Goal: Information Seeking & Learning: Learn about a topic

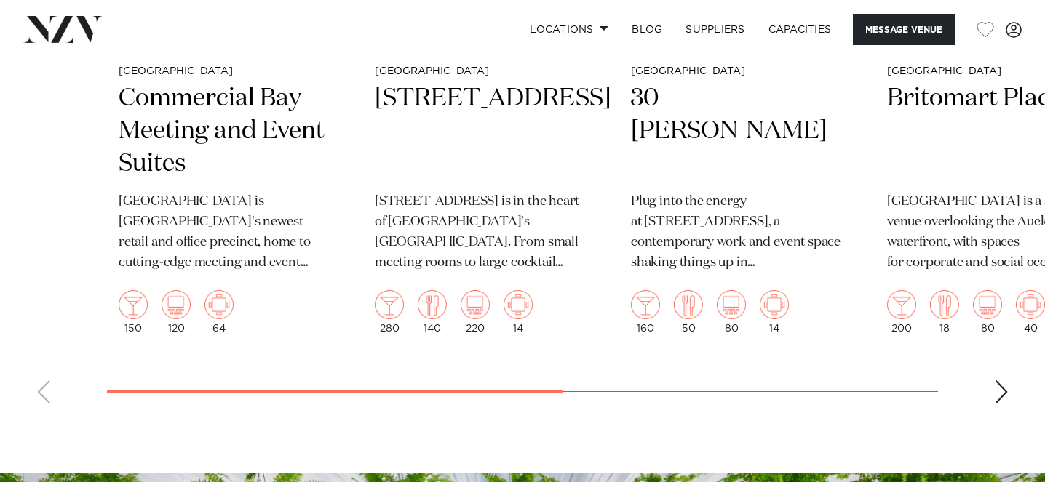
scroll to position [2881, 0]
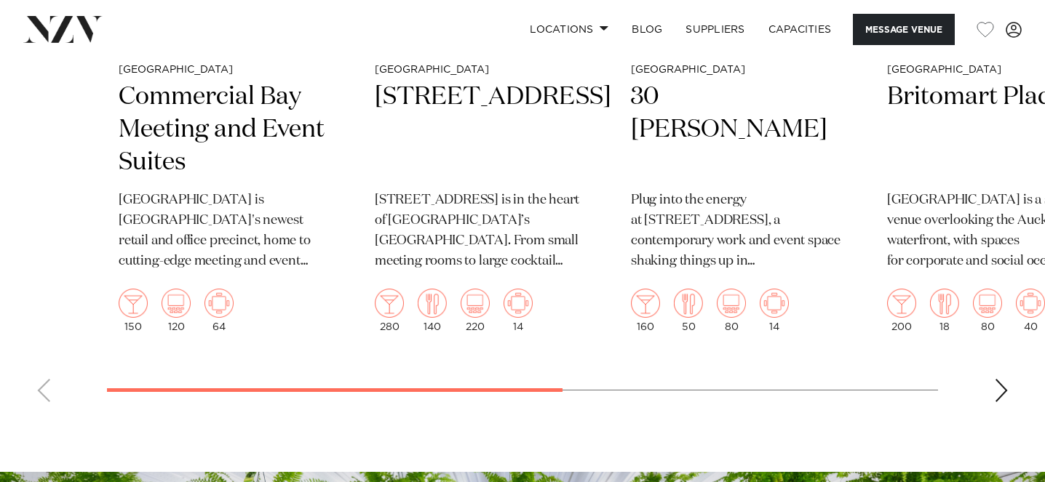
click at [989, 414] on swiper-container "Auckland Commercial Bay Meeting and Event Suites [GEOGRAPHIC_DATA] is [GEOGRAPH…" at bounding box center [522, 76] width 1045 height 676
click at [1002, 402] on div "Next slide" at bounding box center [1001, 390] width 15 height 23
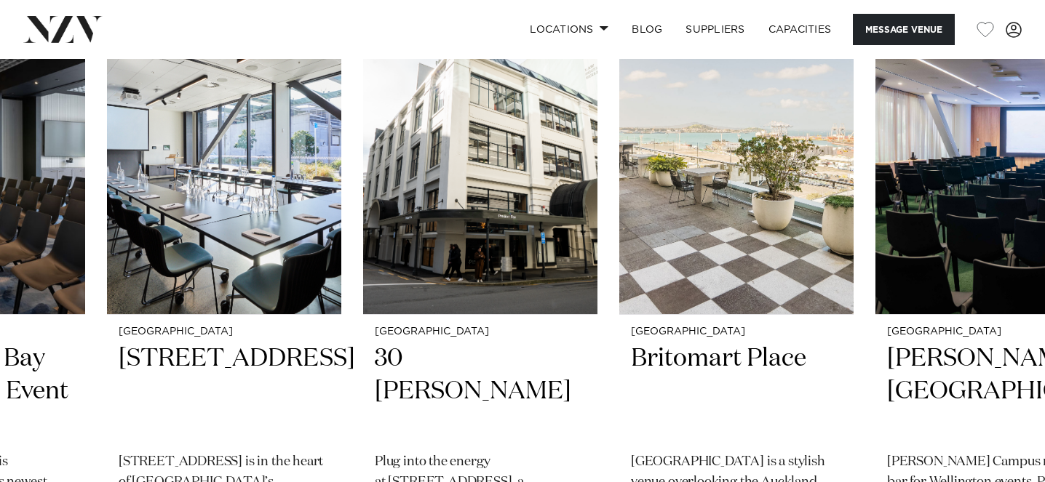
scroll to position [2641, 0]
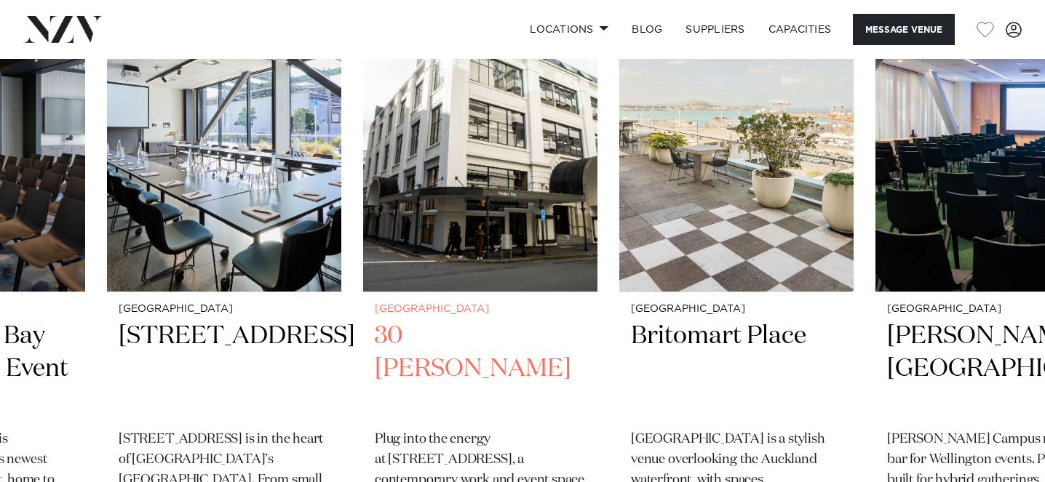
click at [519, 247] on img "3 / 6" at bounding box center [480, 134] width 234 height 314
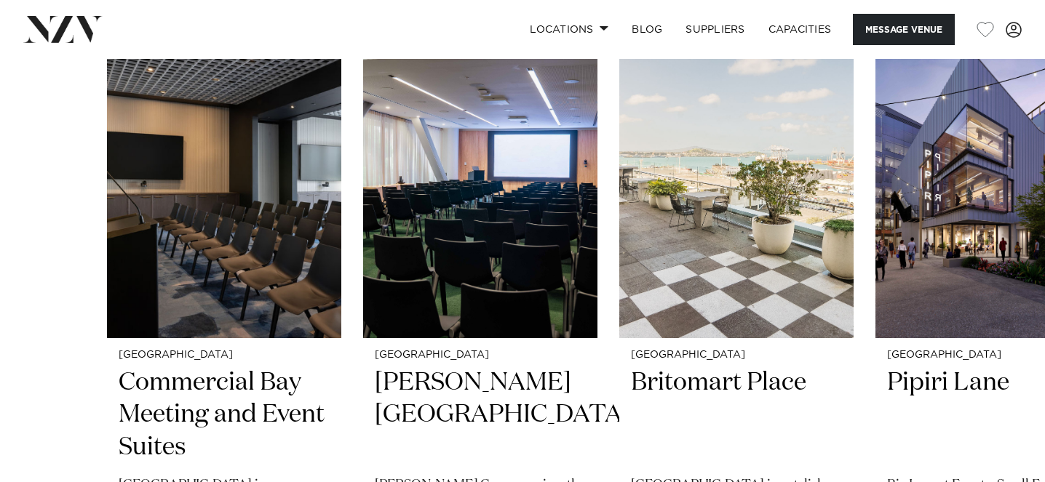
scroll to position [2852, 0]
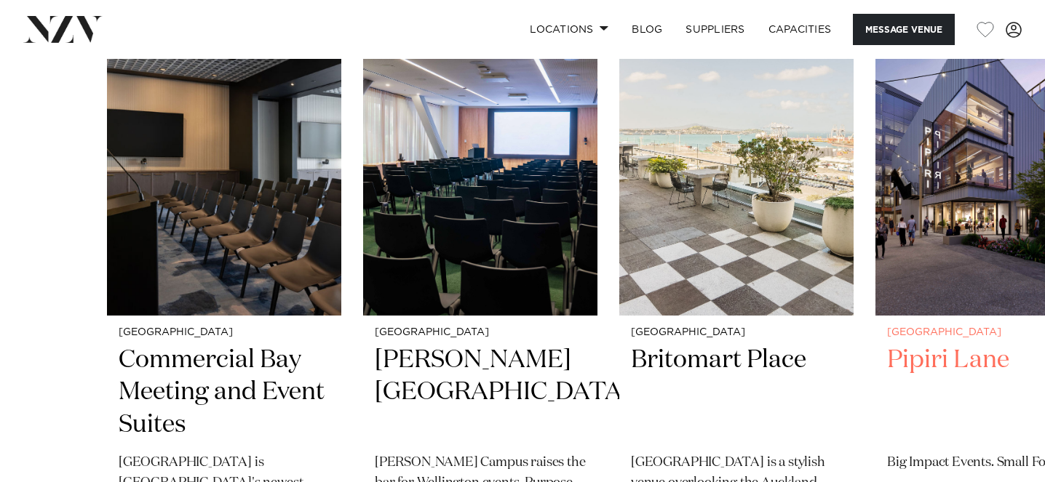
click at [968, 218] on img "4 / 6" at bounding box center [992, 158] width 234 height 314
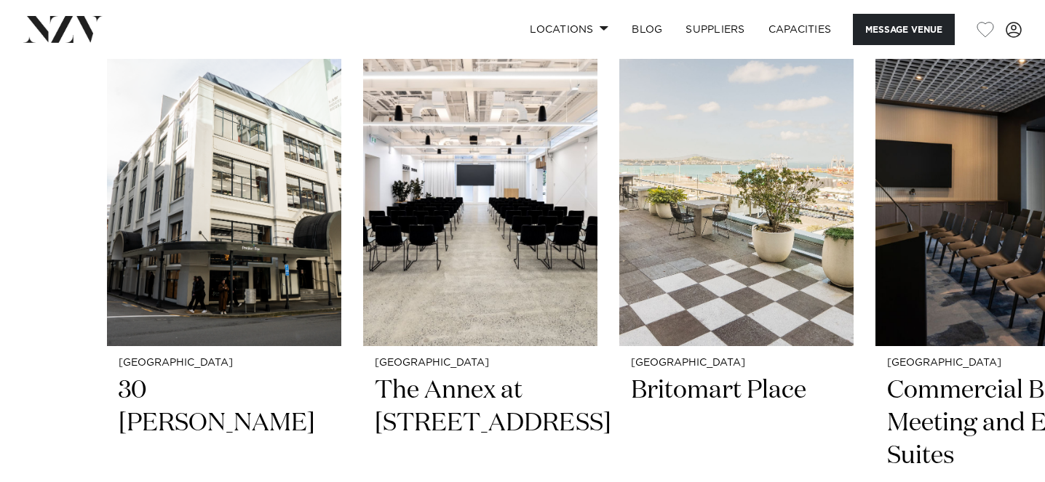
scroll to position [2211, 0]
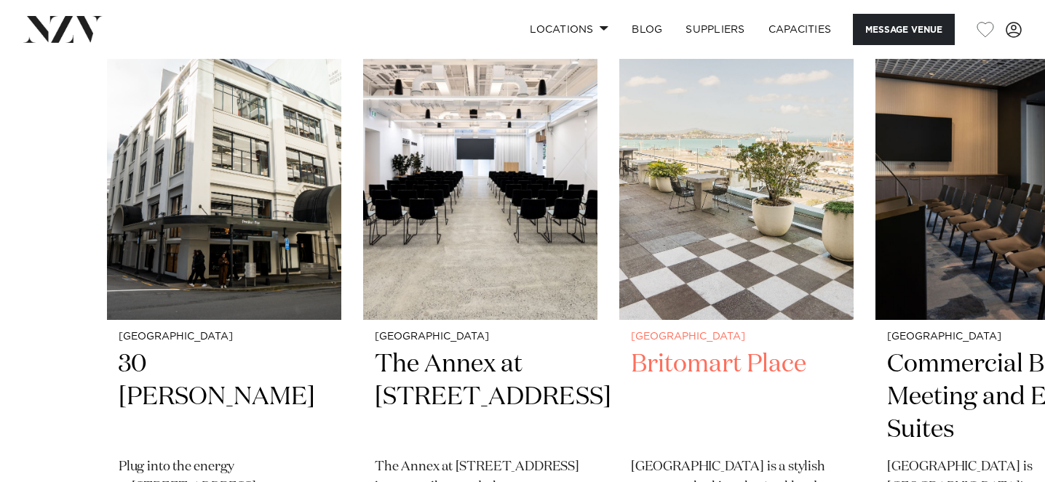
click at [763, 245] on img "3 / 6" at bounding box center [736, 163] width 234 height 314
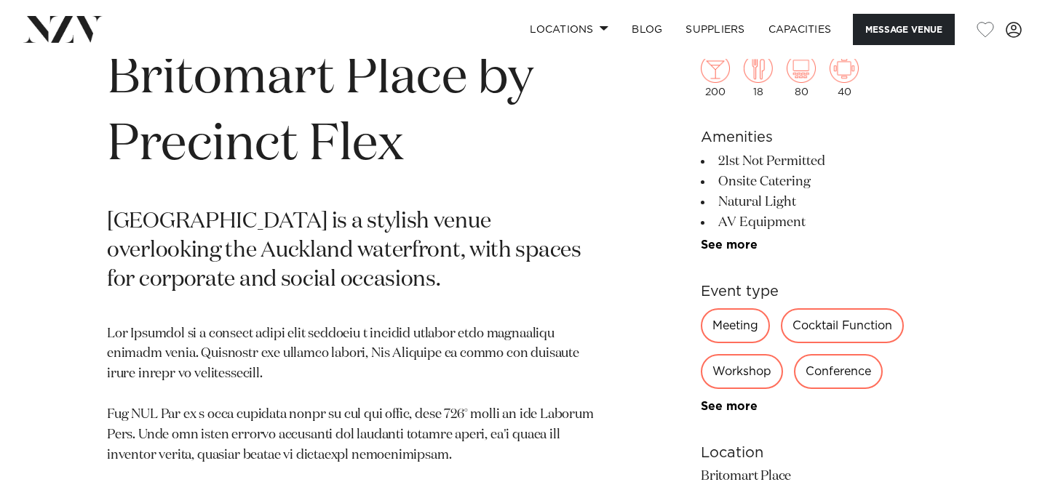
scroll to position [611, 0]
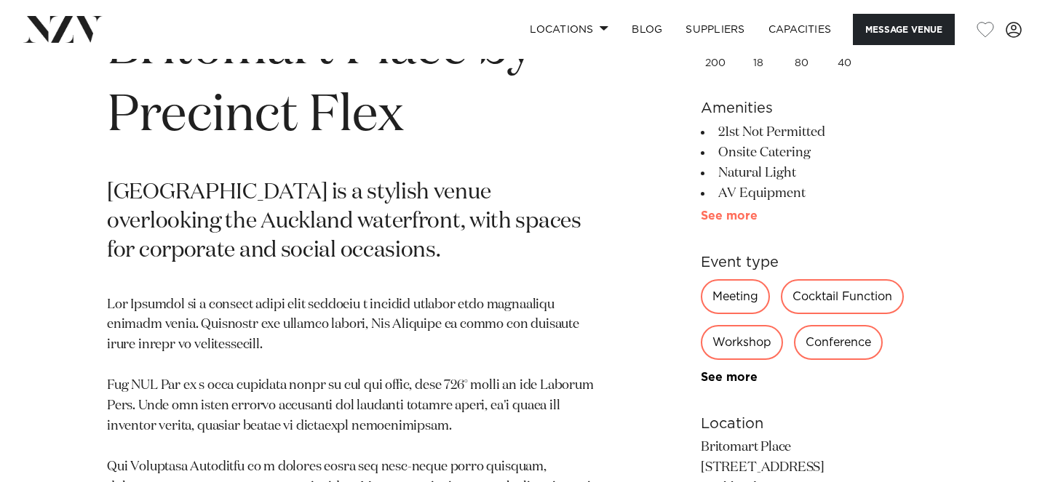
click at [735, 220] on link "See more" at bounding box center [757, 216] width 113 height 12
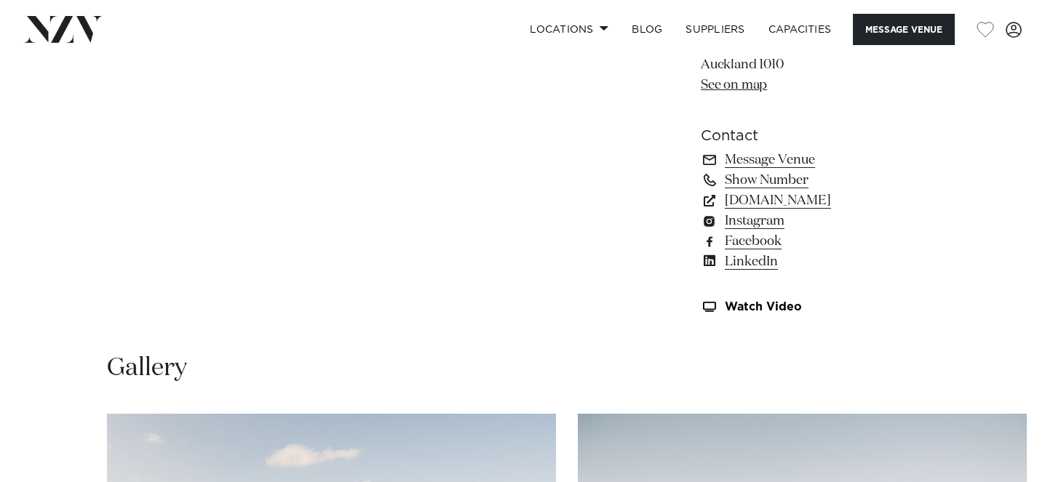
scroll to position [1280, 0]
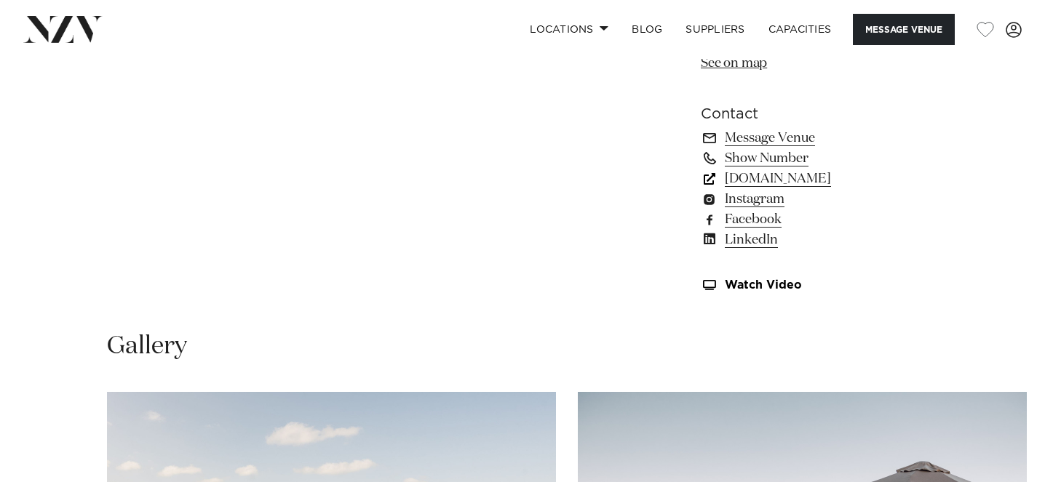
click at [774, 185] on link "[DOMAIN_NAME]" at bounding box center [819, 179] width 237 height 20
